Goal: Information Seeking & Learning: Learn about a topic

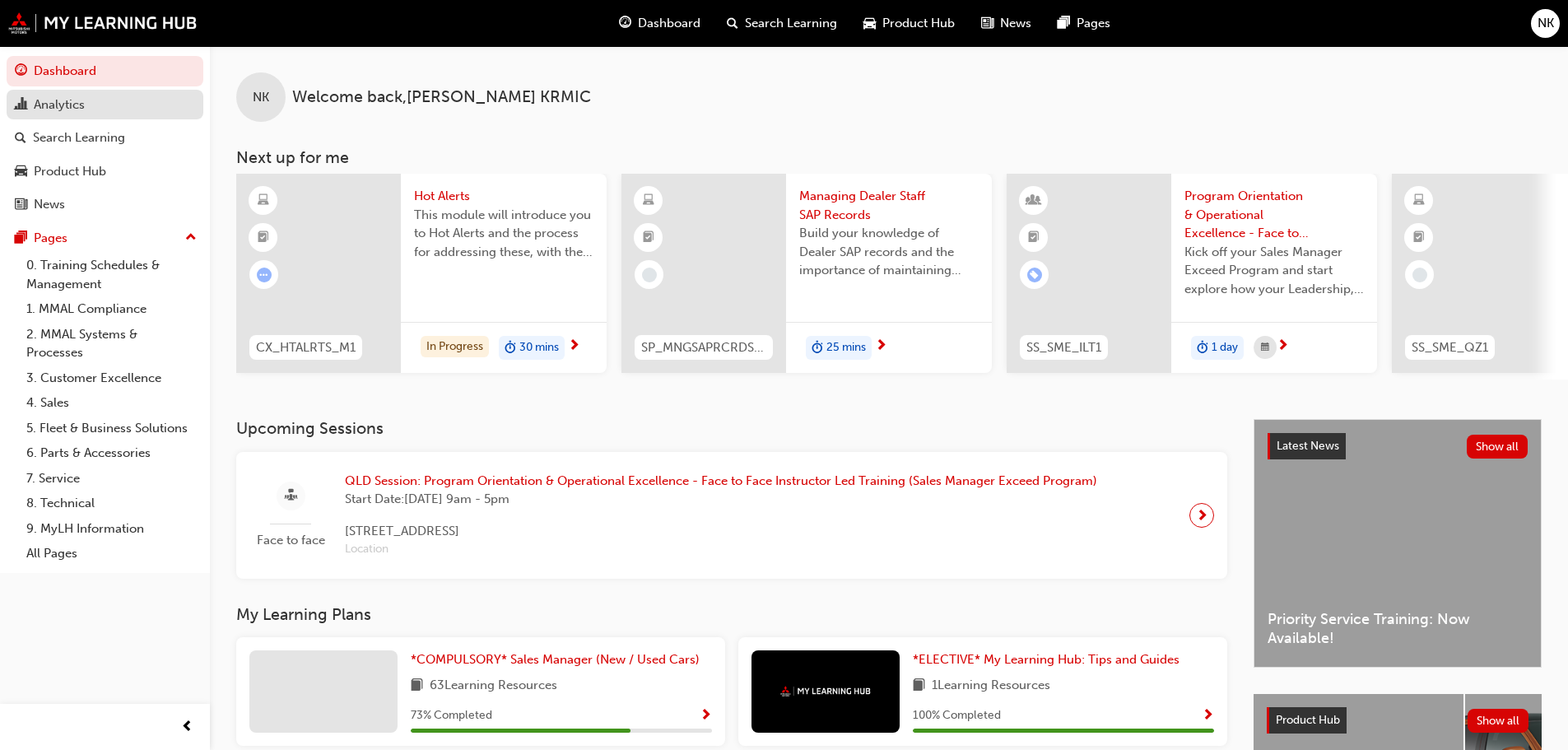
click at [77, 112] on div "Analytics" at bounding box center [59, 104] width 51 height 19
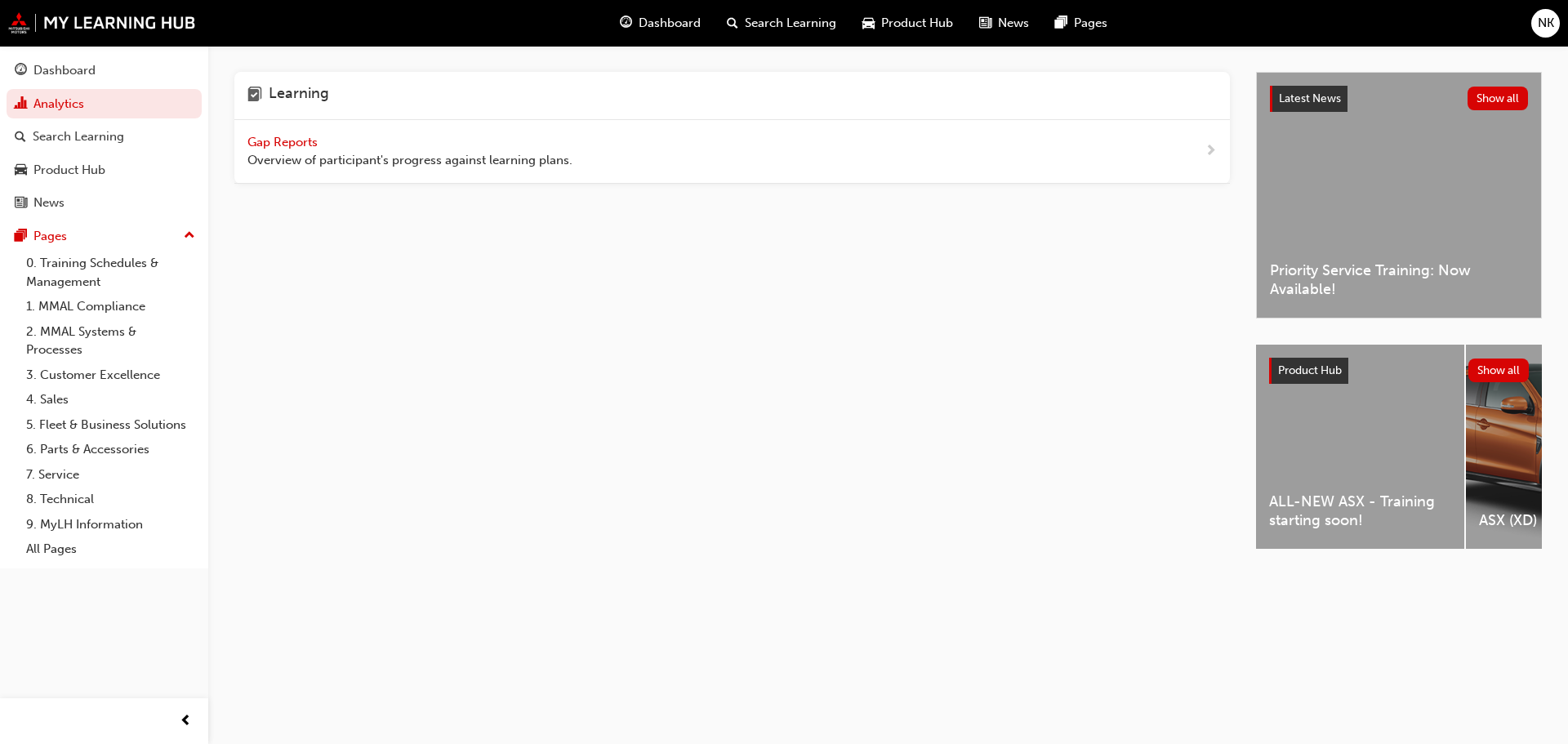
click at [278, 136] on span "Gap Reports" at bounding box center [285, 142] width 74 height 14
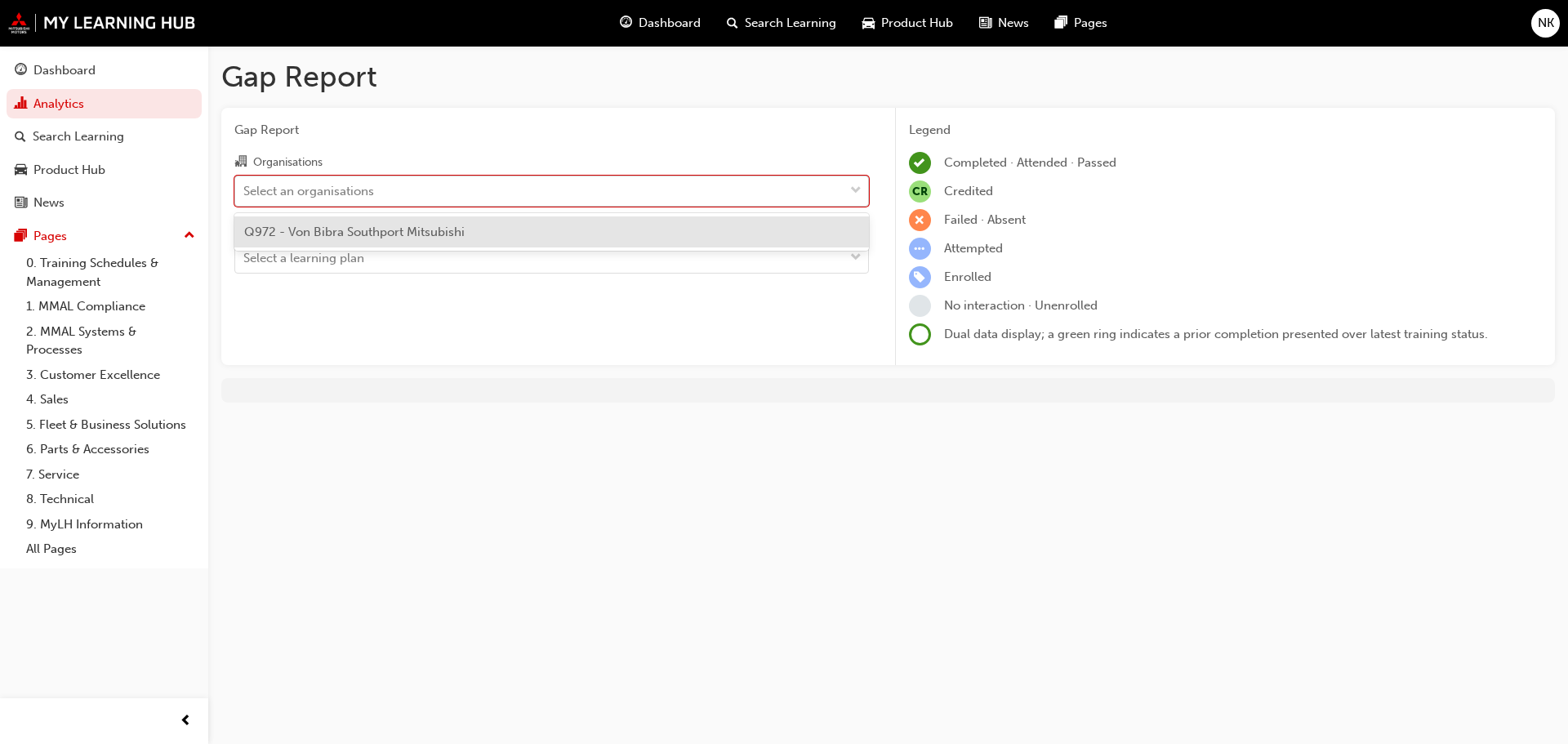
click at [342, 182] on div "Select an organisations" at bounding box center [308, 190] width 131 height 19
click at [245, 183] on input "Organisations option Q972 - Von Bibra Southport Mitsubishi focused, 1 of 1. 1 r…" at bounding box center [244, 189] width 2 height 14
click at [336, 232] on span "Q972 - Von Bibra Southport Mitsubishi" at bounding box center [354, 231] width 221 height 14
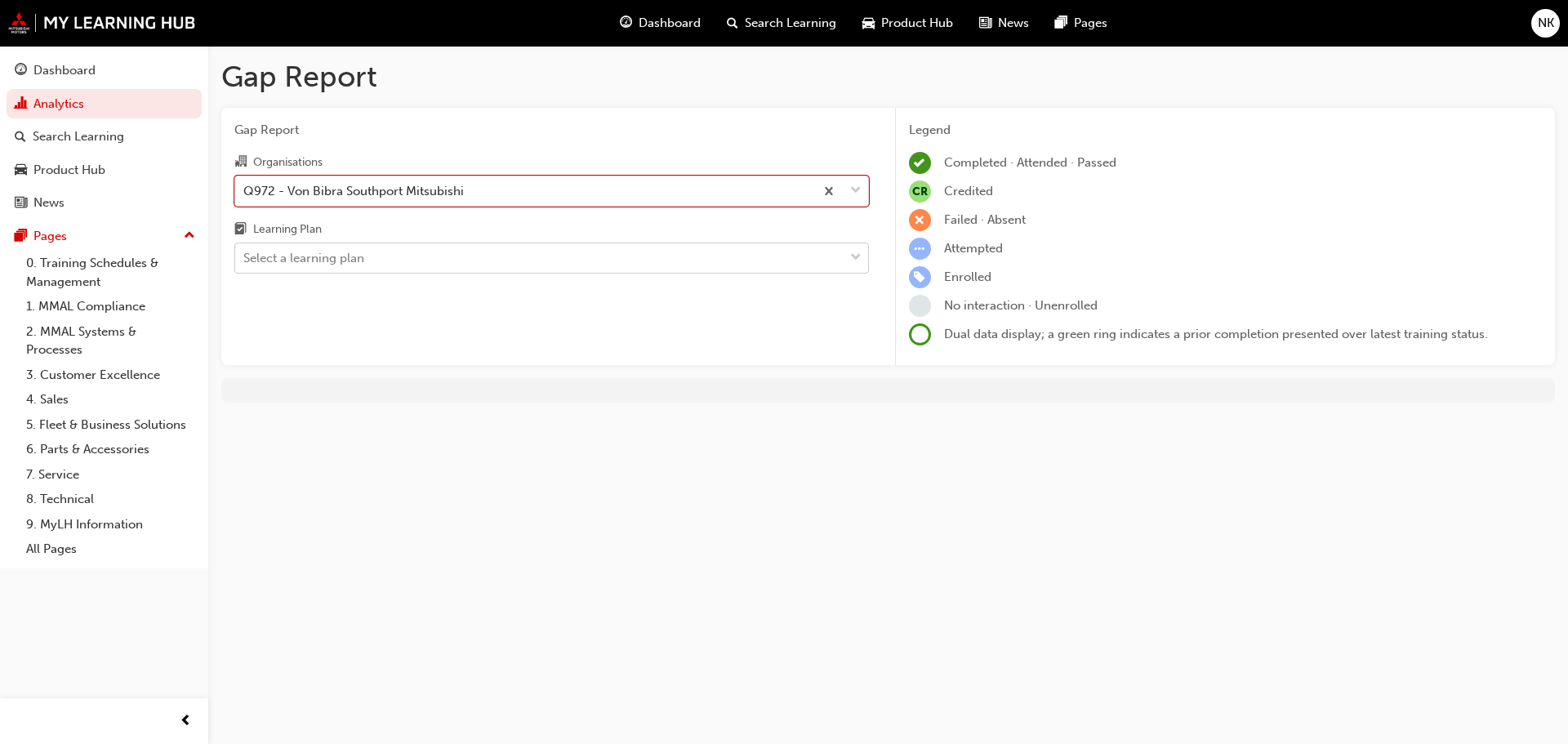
click at [334, 250] on div "Select a learning plan" at bounding box center [304, 259] width 121 height 19
click at [245, 250] on input "Learning Plan Select a learning plan" at bounding box center [244, 257] width 2 height 14
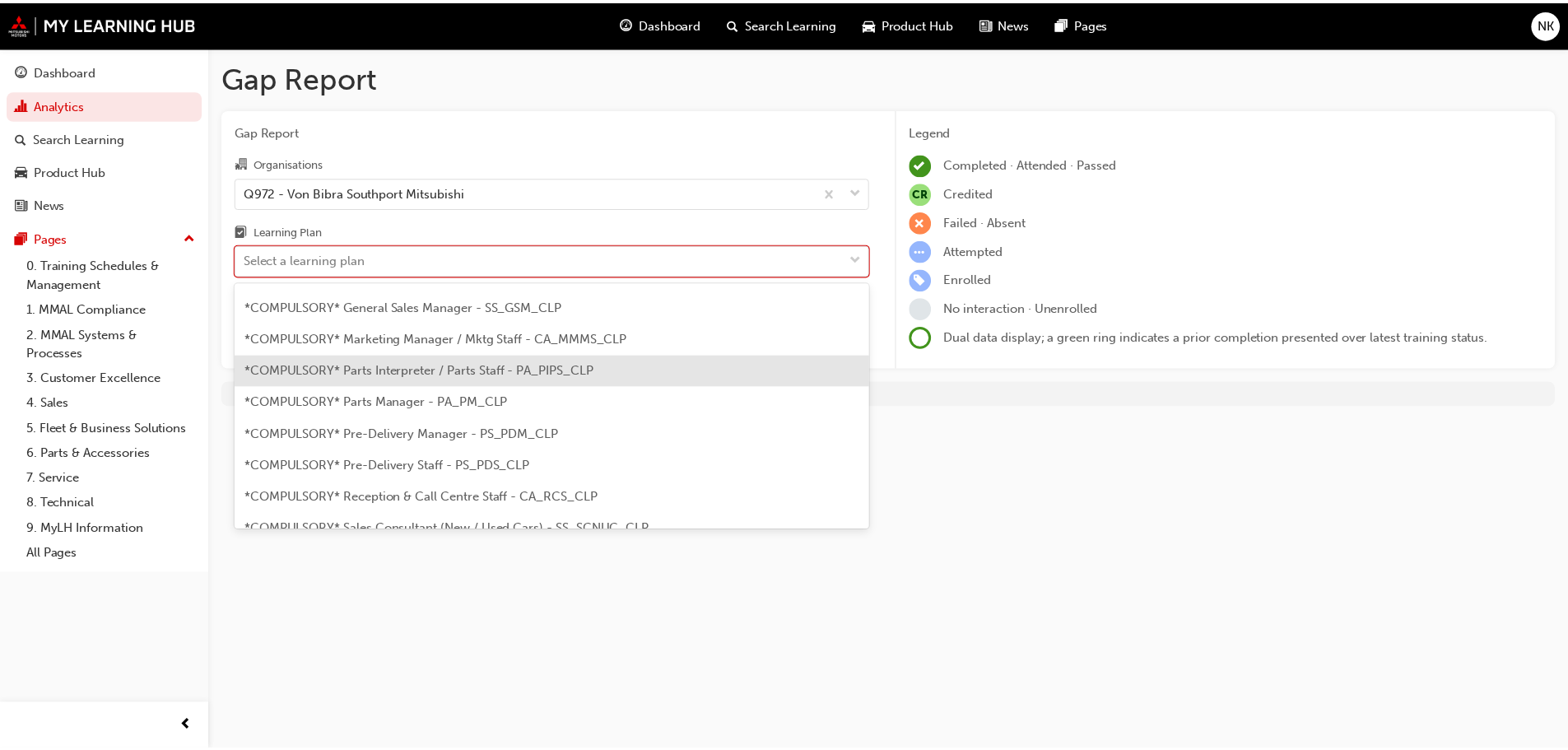
scroll to position [330, 0]
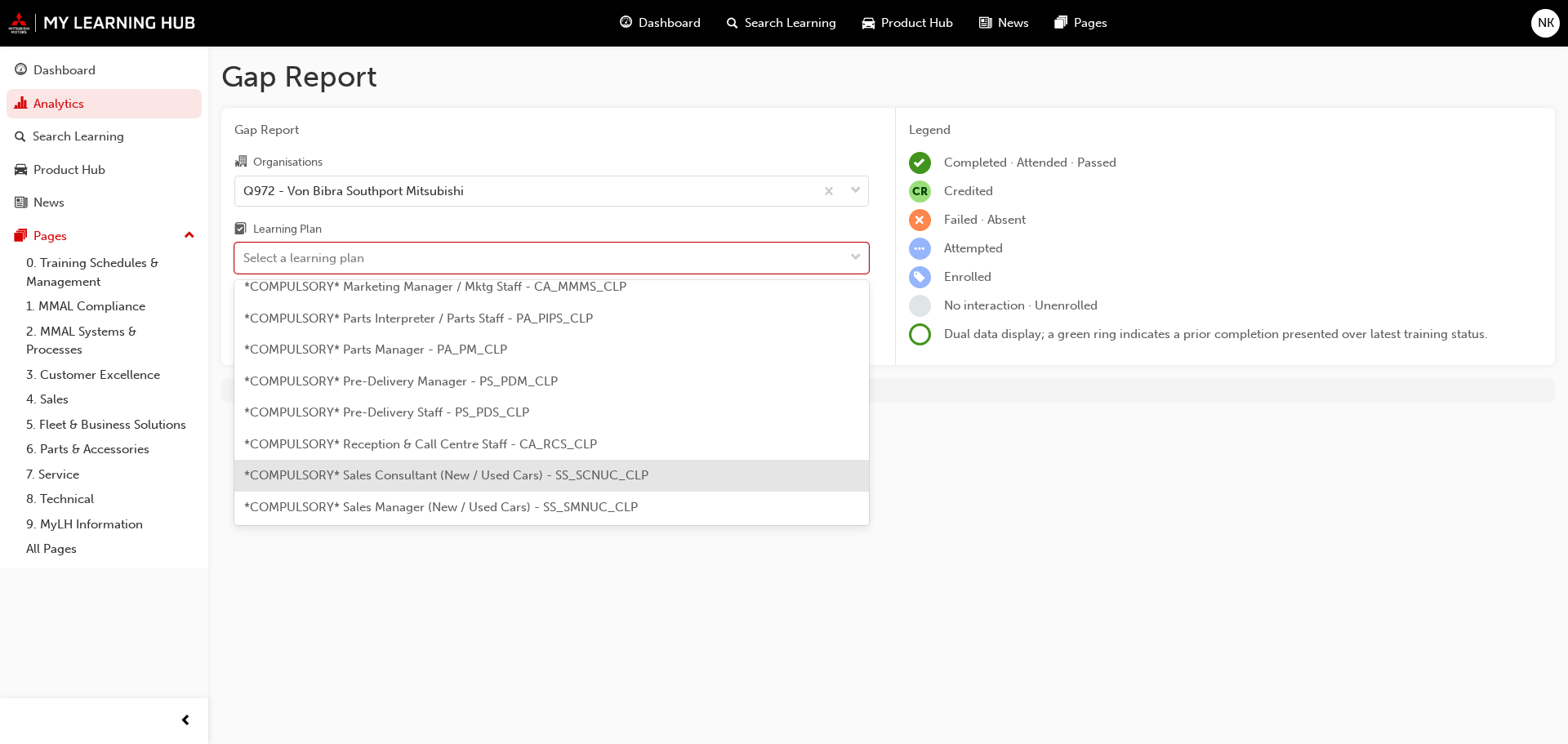
click at [503, 476] on span "*COMPULSORY* Sales Consultant (New / Used Cars) - SS_SCNUC_CLP" at bounding box center [446, 476] width 404 height 14
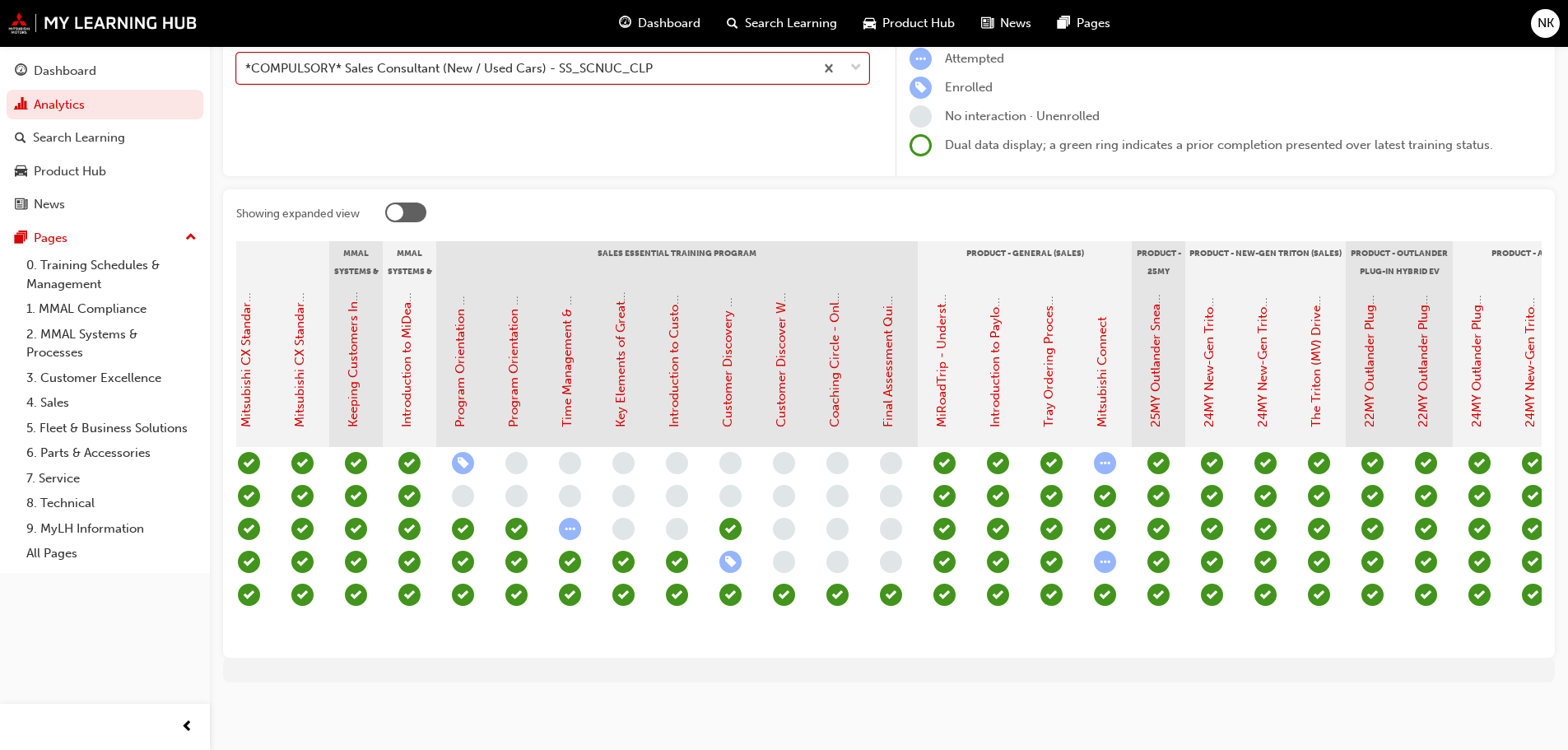
scroll to position [0, 1267]
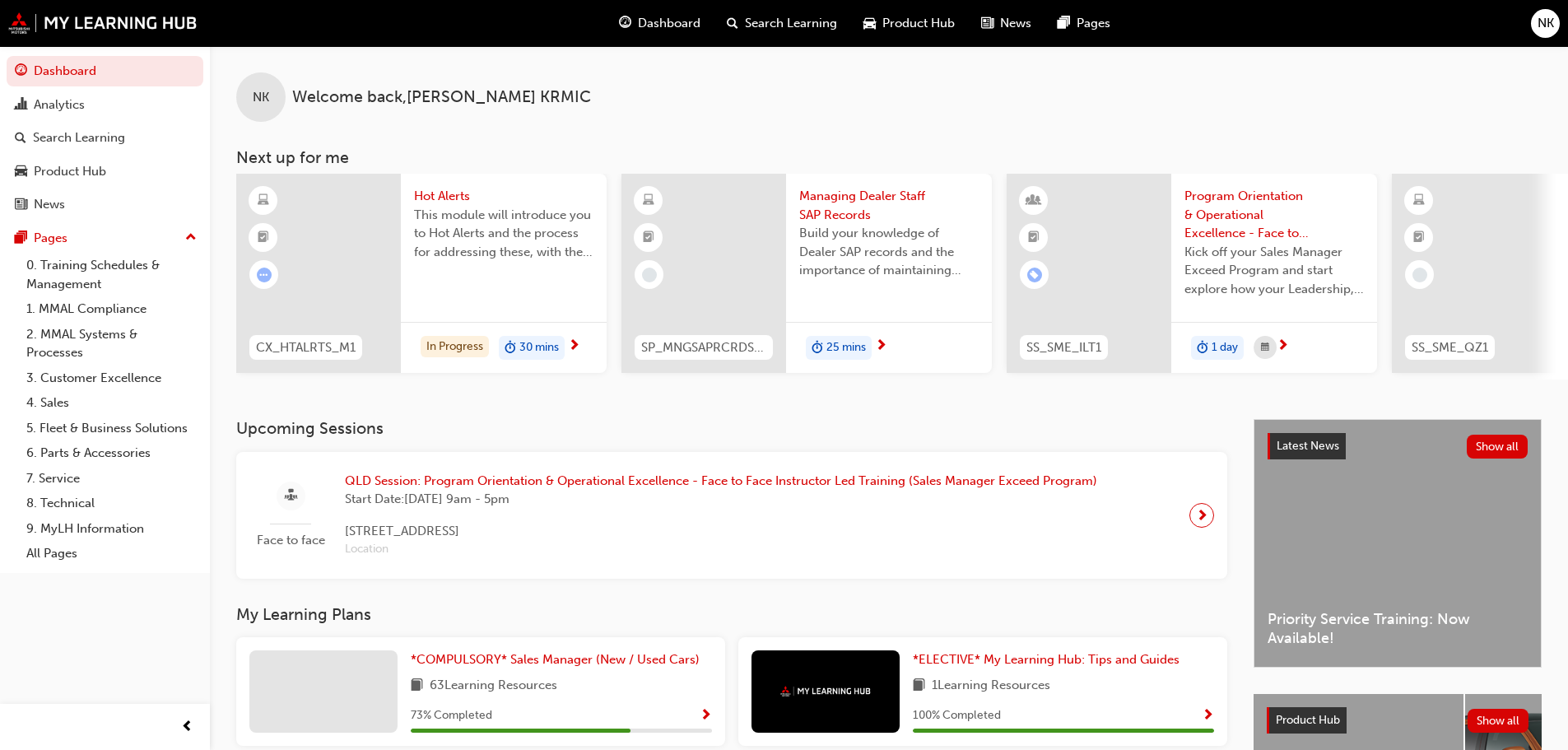
click at [877, 20] on div "Product Hub" at bounding box center [909, 23] width 118 height 34
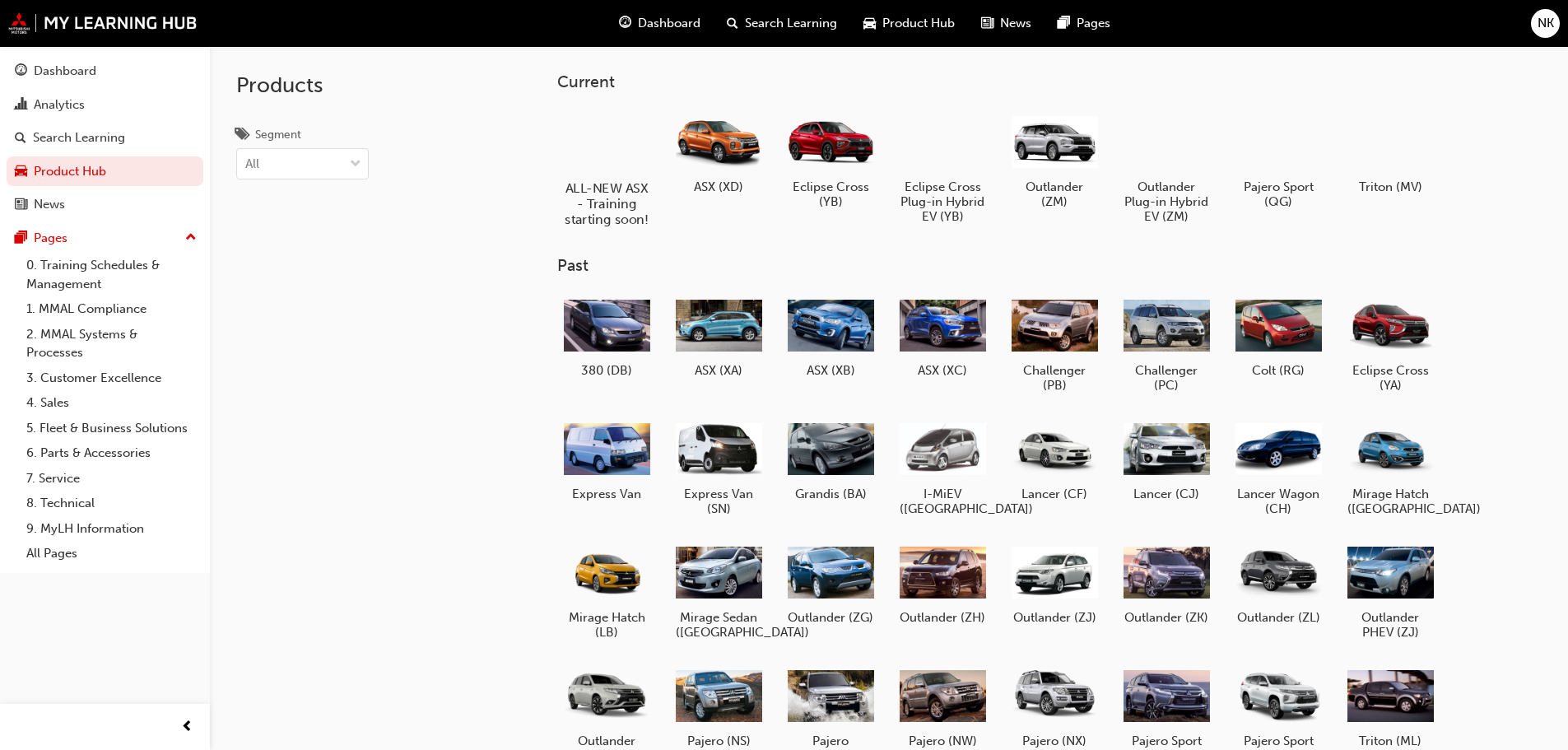
click at [632, 146] on div at bounding box center [606, 141] width 92 height 66
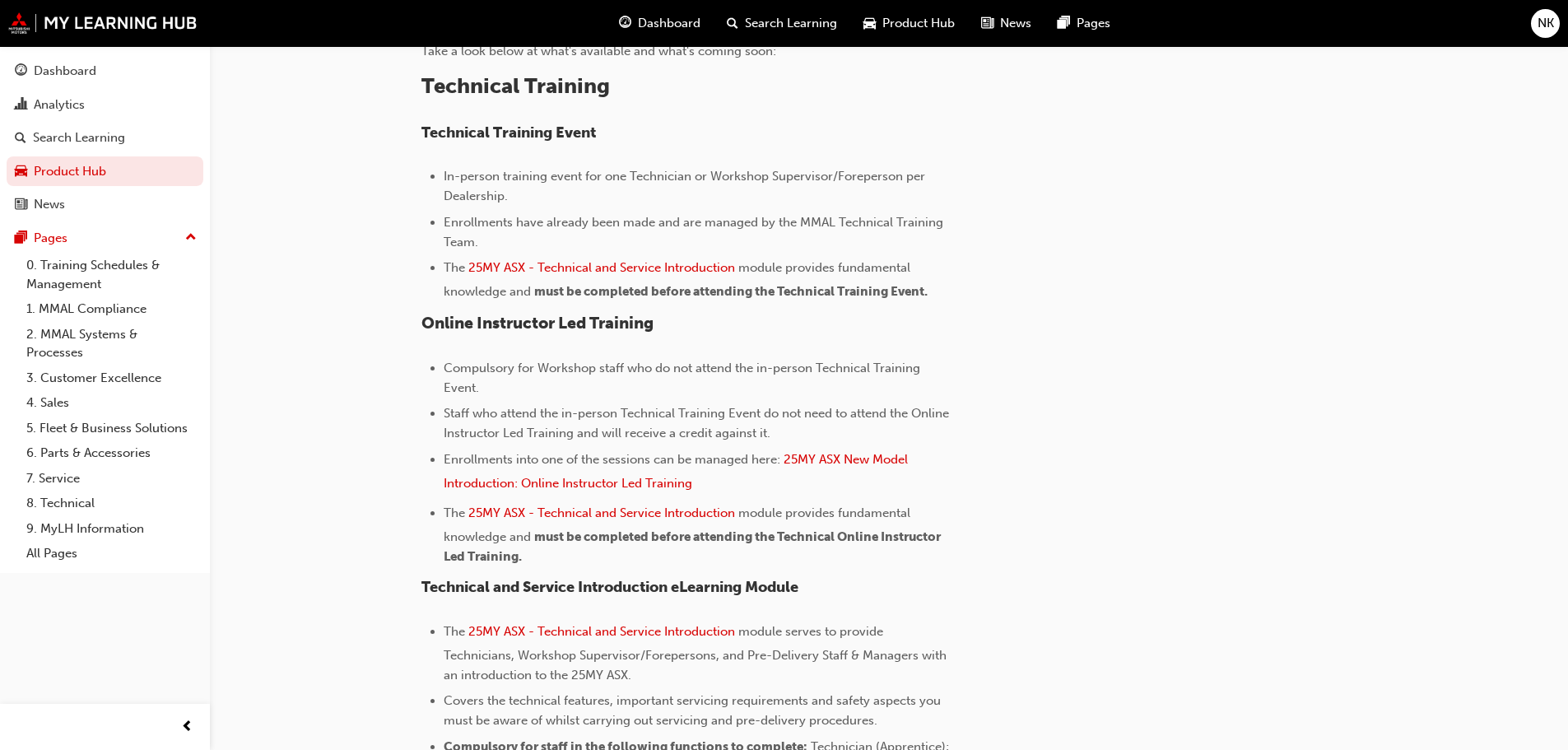
scroll to position [577, 0]
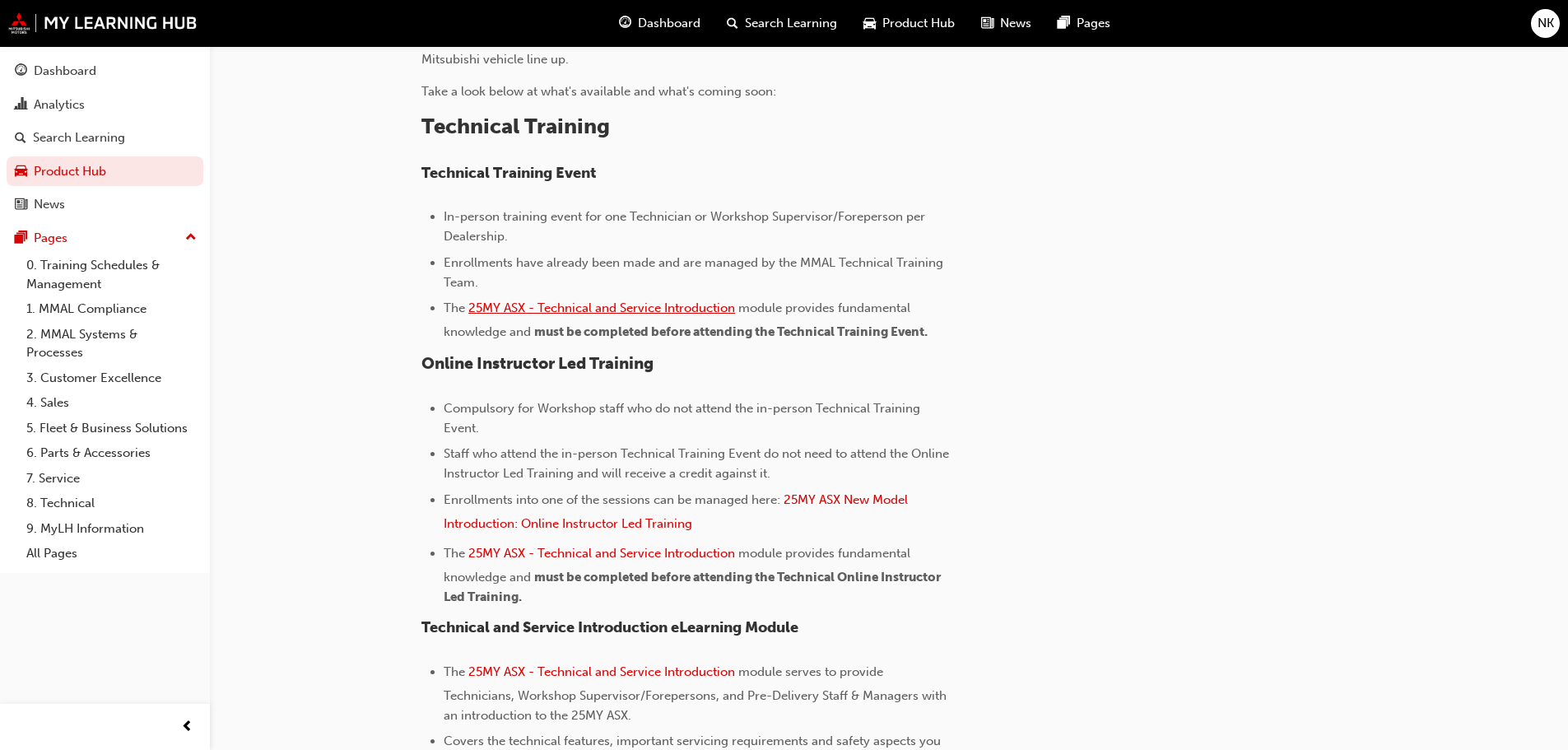
click at [582, 301] on span "25MY ASX - Technical and Service Introduction" at bounding box center [602, 308] width 267 height 15
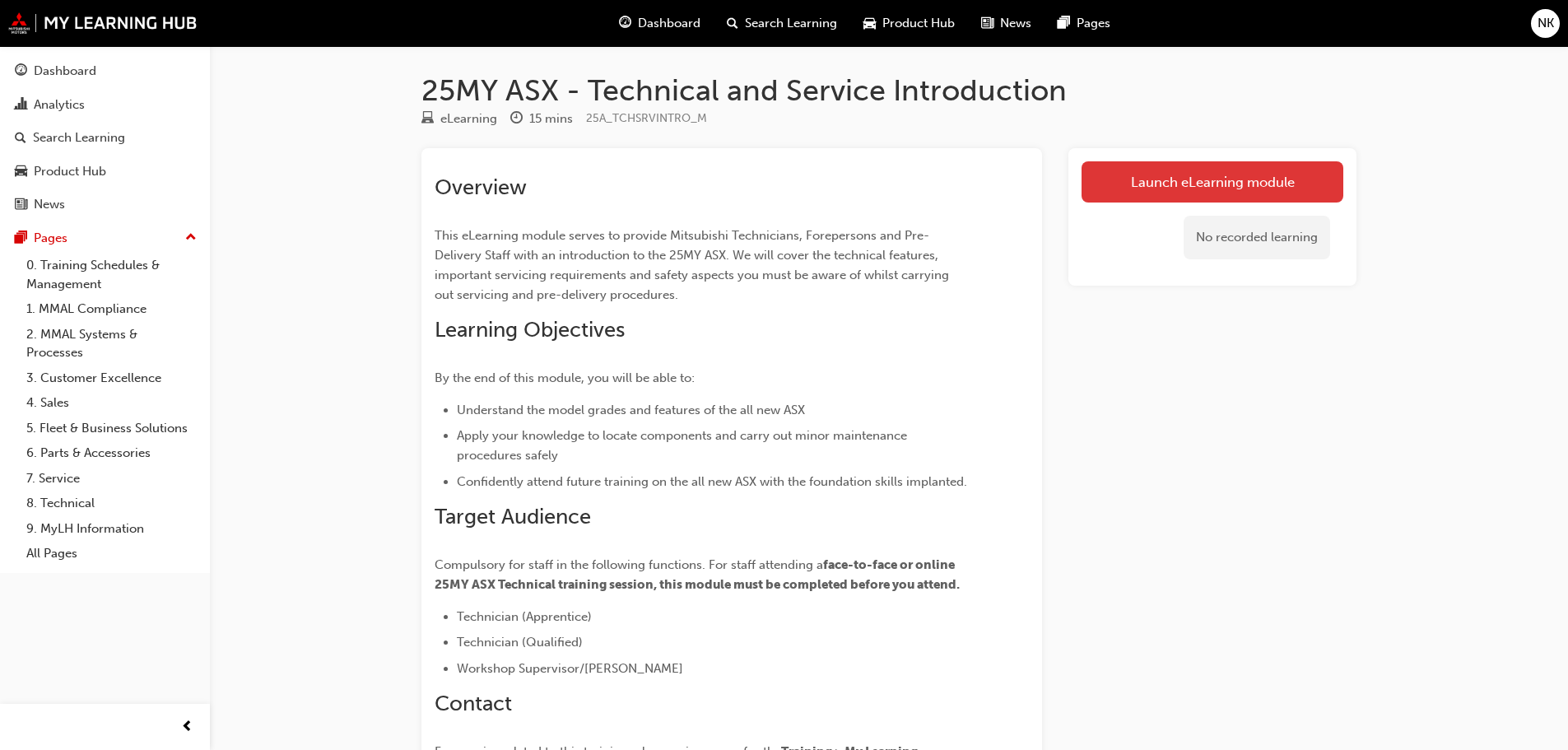
click at [1279, 190] on link "Launch eLearning module" at bounding box center [1212, 182] width 261 height 41
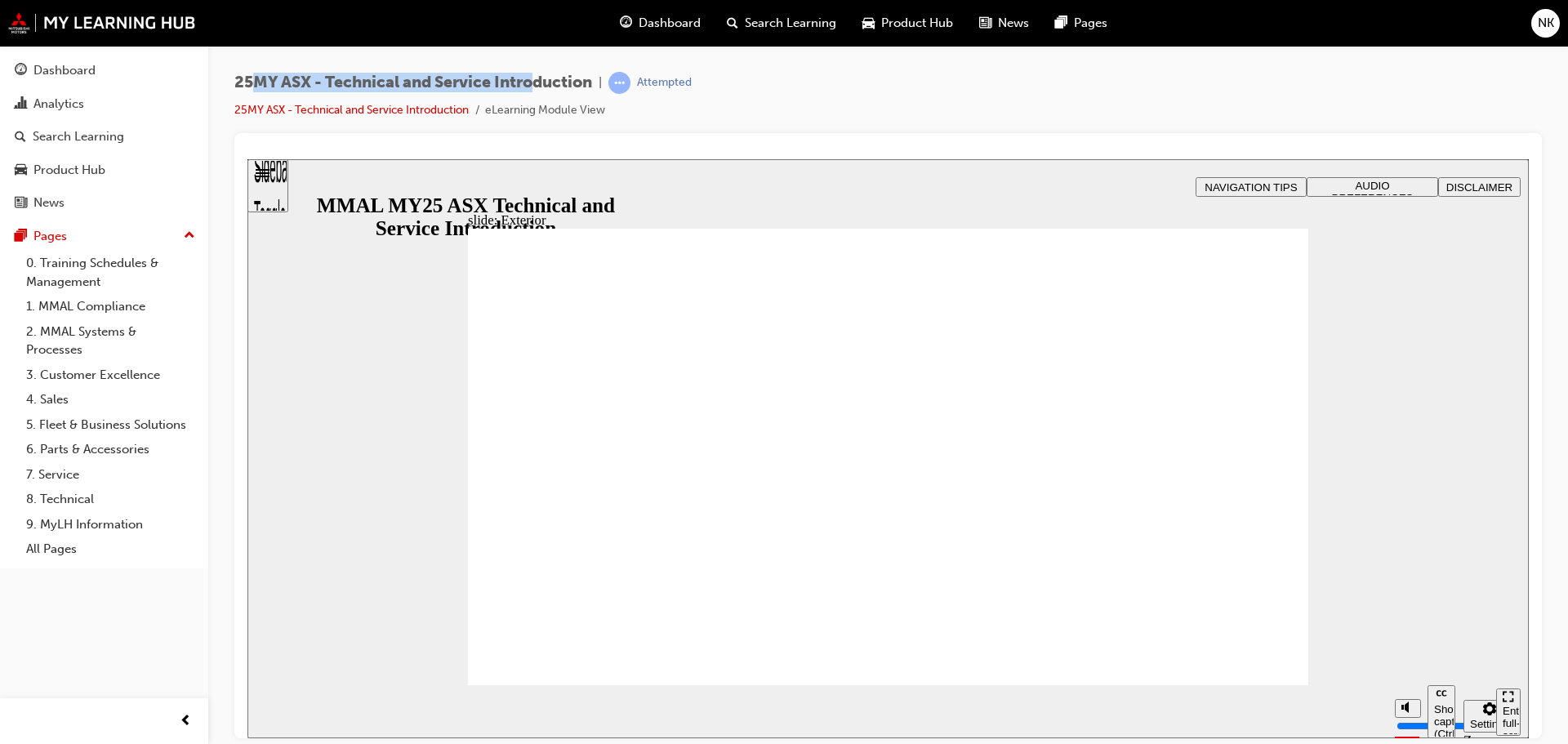
drag, startPoint x: 250, startPoint y: 82, endPoint x: 541, endPoint y: 83, distance: 291.0
click at [539, 81] on span "25MY ASX - Technical and Service Introduction" at bounding box center [412, 83] width 358 height 19
click at [541, 83] on span "25MY ASX - Technical and Service Introduction" at bounding box center [412, 83] width 358 height 19
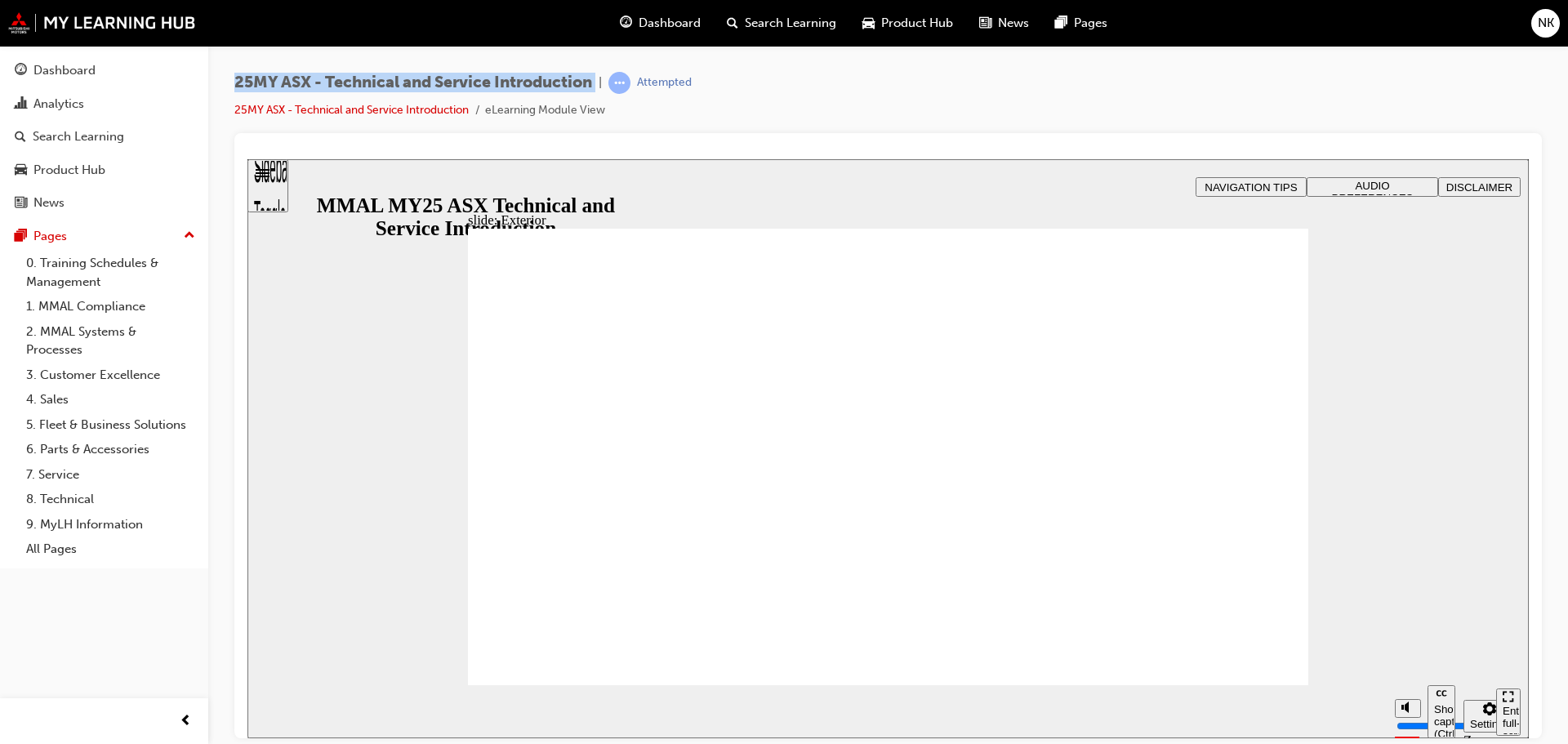
click at [546, 82] on span "25MY ASX - Technical and Service Introduction" at bounding box center [412, 83] width 358 height 19
